Goal: Information Seeking & Learning: Learn about a topic

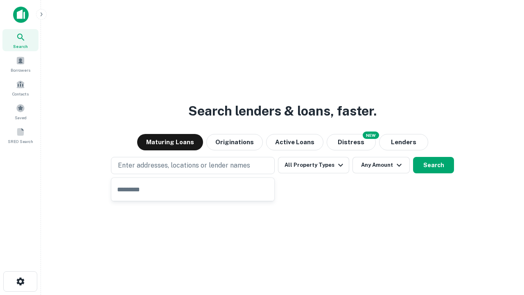
type input "**********"
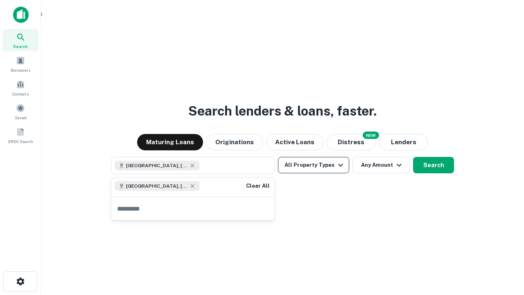
click at [314, 165] on button "All Property Types" at bounding box center [313, 165] width 71 height 16
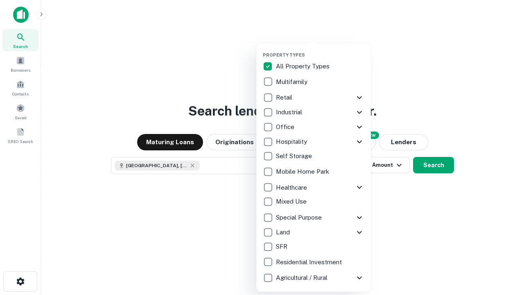
click at [320, 50] on button "button" at bounding box center [320, 50] width 115 height 0
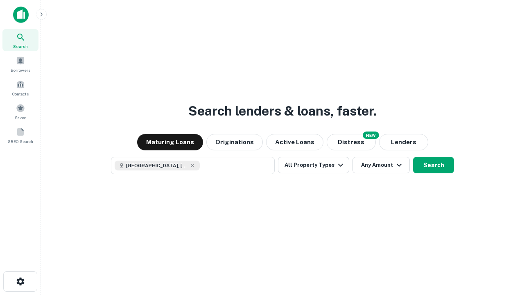
scroll to position [13, 0]
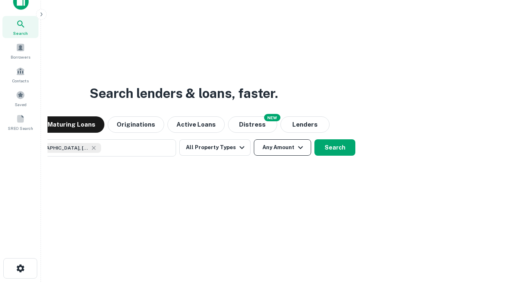
click at [254, 139] on button "Any Amount" at bounding box center [282, 147] width 57 height 16
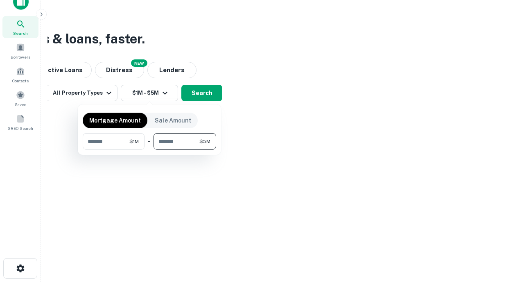
type input "*******"
click at [149, 149] on button "button" at bounding box center [149, 149] width 133 height 0
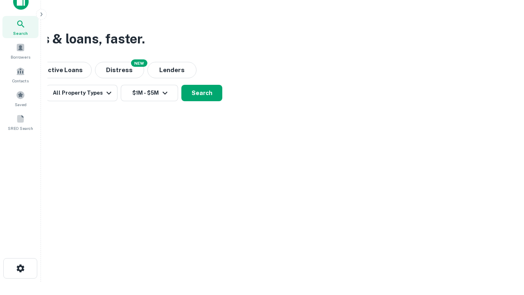
scroll to position [13, 0]
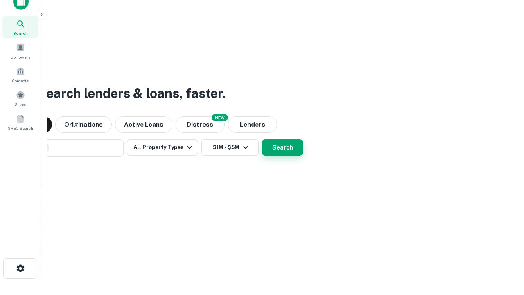
click at [262, 139] on button "Search" at bounding box center [282, 147] width 41 height 16
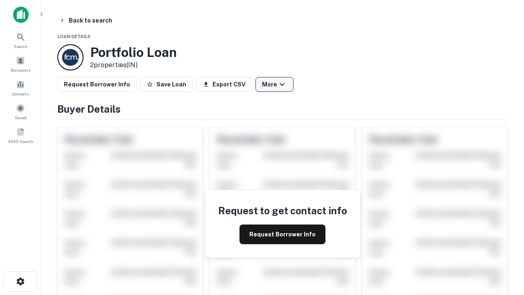
click at [274, 84] on button "More" at bounding box center [274, 84] width 38 height 15
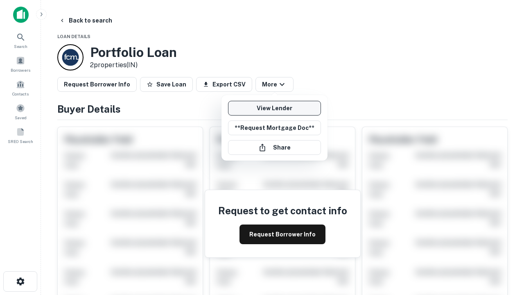
click at [274, 108] on link "View Lender" at bounding box center [274, 108] width 93 height 15
